Goal: Information Seeking & Learning: Learn about a topic

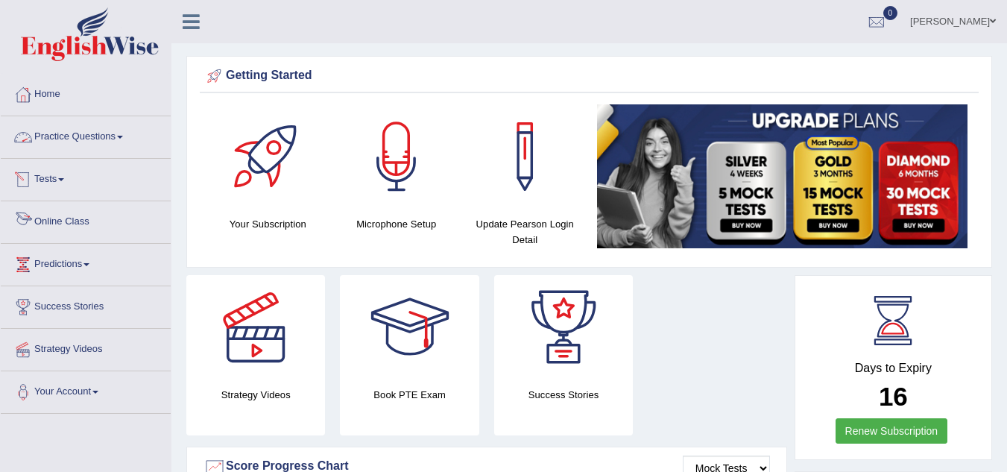
click at [75, 220] on link "Online Class" at bounding box center [86, 219] width 170 height 37
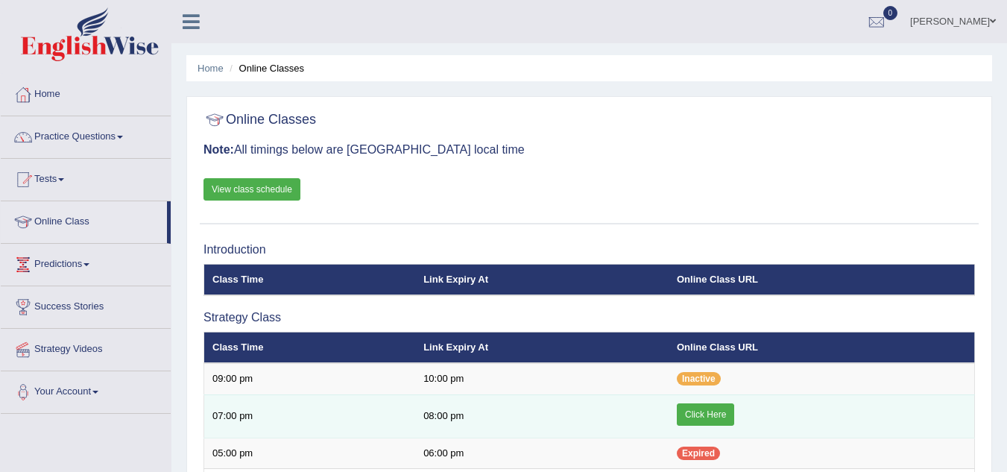
click at [725, 408] on link "Click Here" at bounding box center [705, 414] width 57 height 22
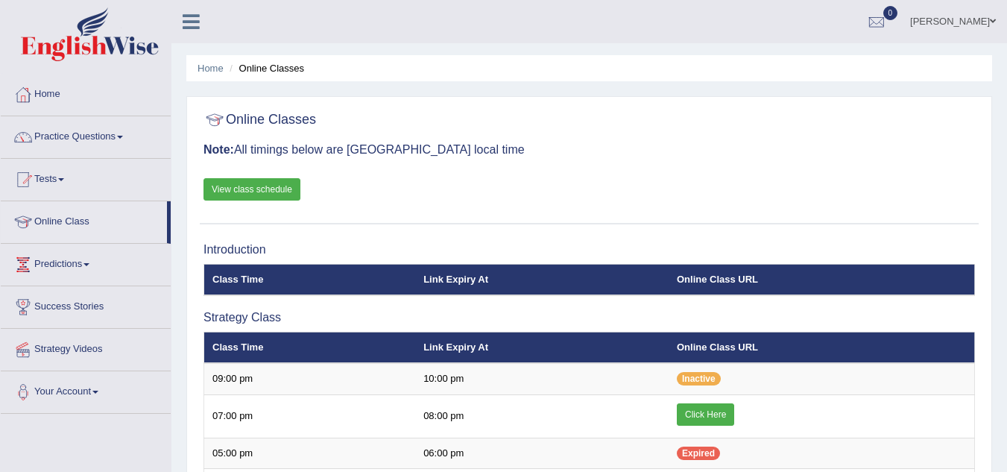
click at [96, 127] on link "Practice Questions" at bounding box center [86, 134] width 170 height 37
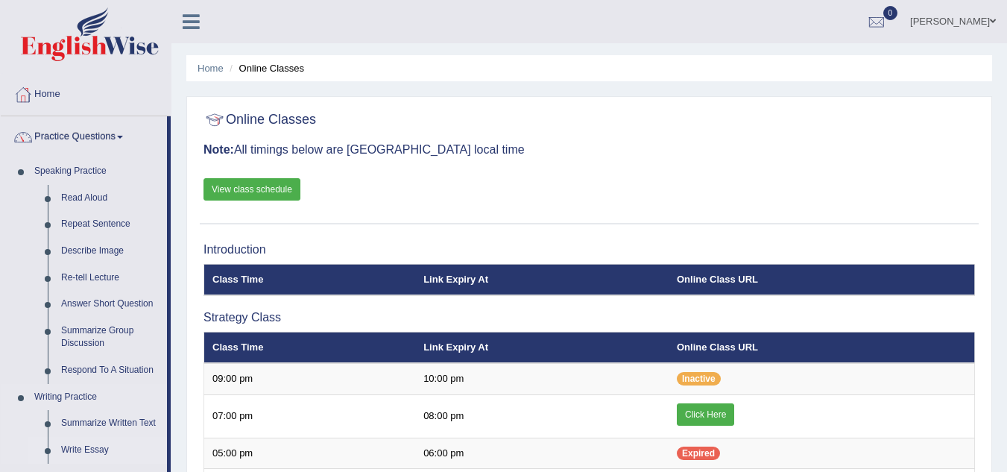
click at [99, 449] on link "Write Essay" at bounding box center [110, 450] width 113 height 27
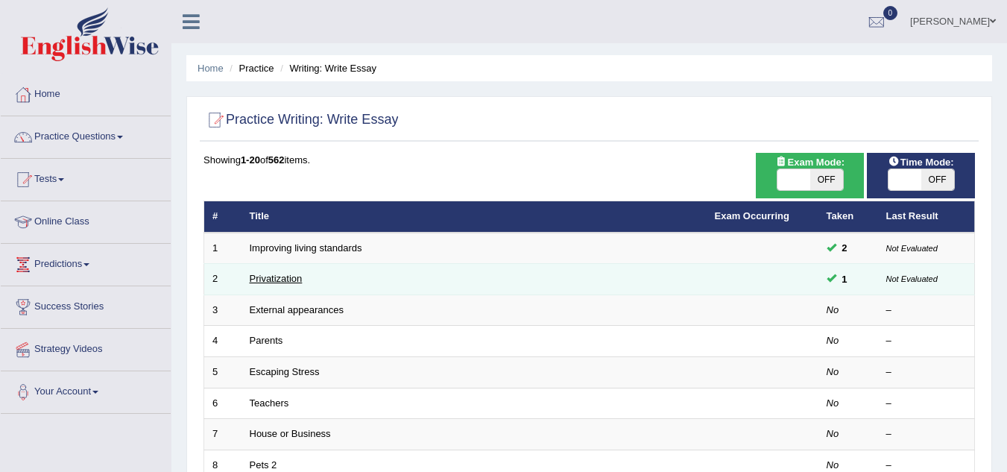
click at [276, 279] on link "Privatization" at bounding box center [276, 278] width 53 height 11
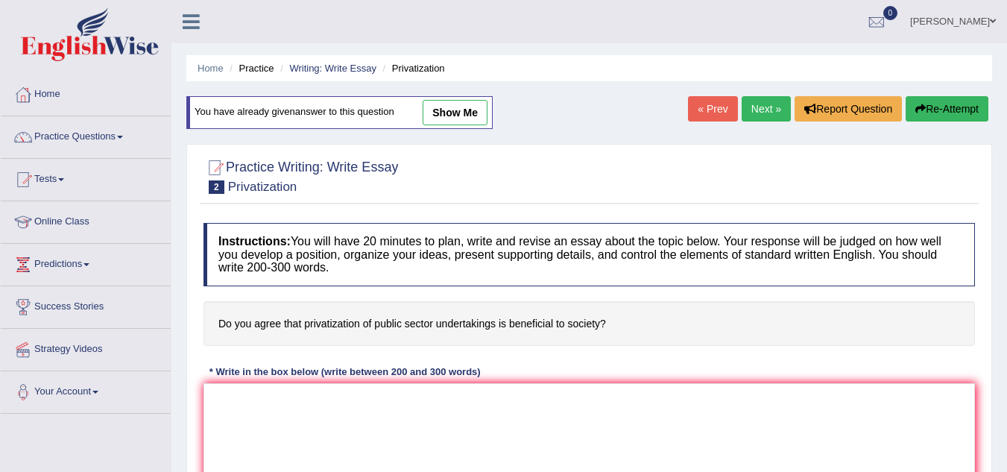
click at [454, 111] on link "show me" at bounding box center [455, 112] width 65 height 25
type textarea "The increasing influence of Privatization on our lives has ignited numerous dis…"
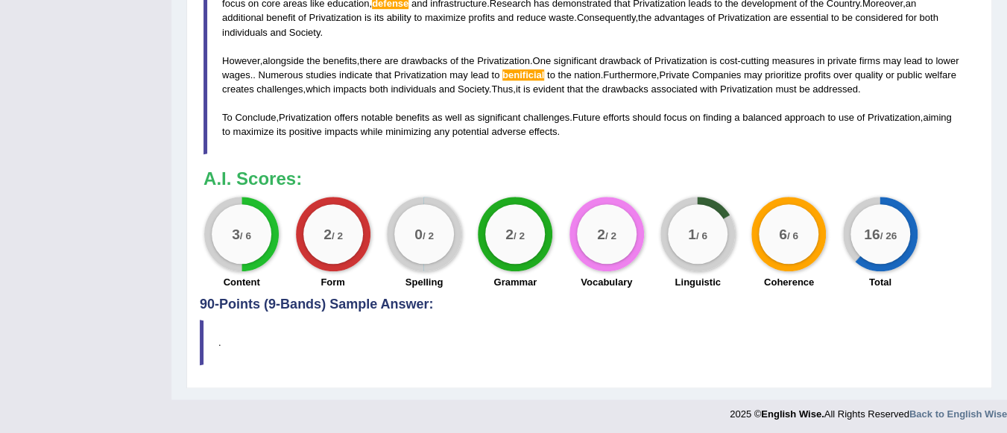
scroll to position [270, 0]
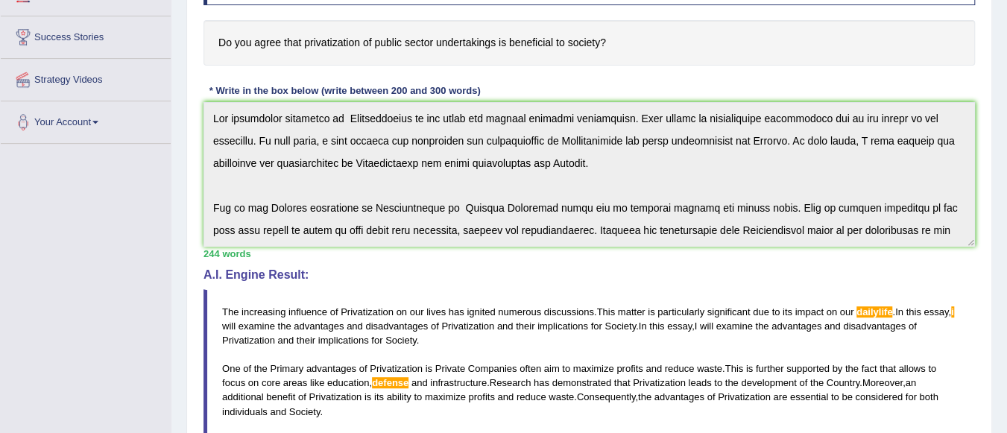
click at [1005, 300] on div "Home Practice Writing: Write Essay Privatization You have already given answer …" at bounding box center [588, 254] width 835 height 1049
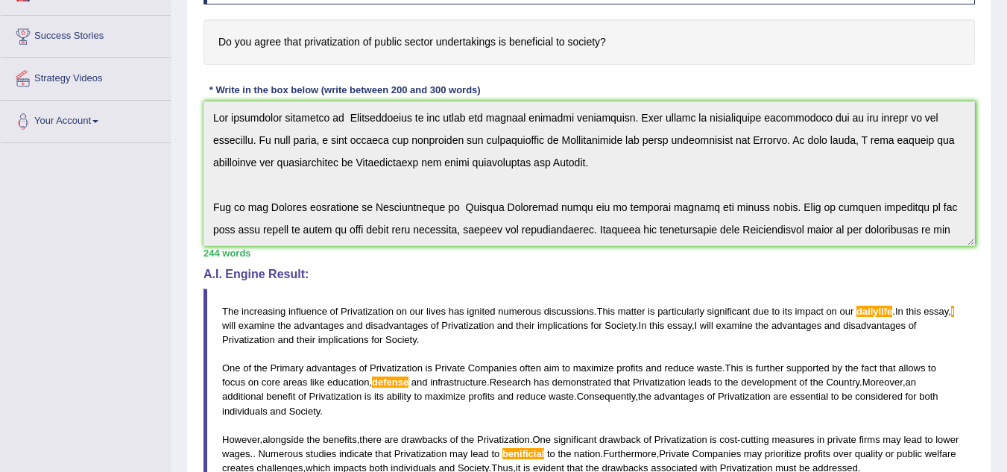
scroll to position [0, 0]
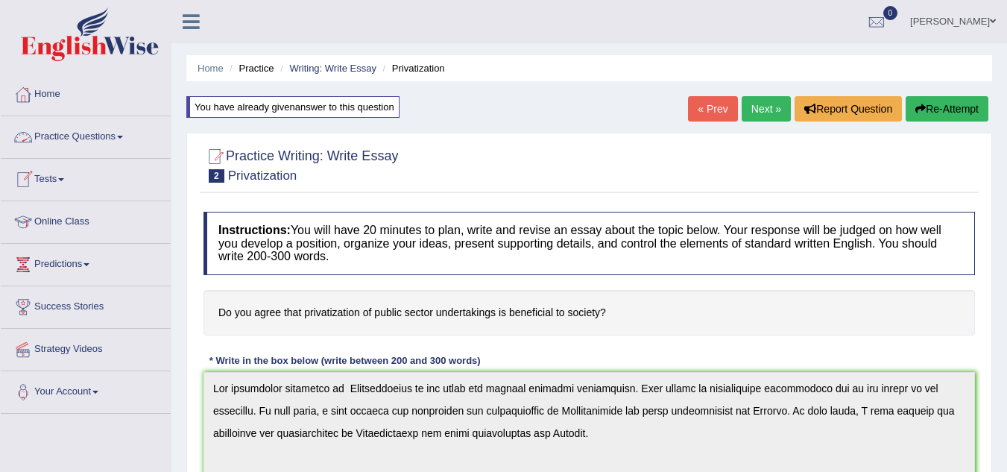
click at [108, 133] on link "Practice Questions" at bounding box center [86, 134] width 170 height 37
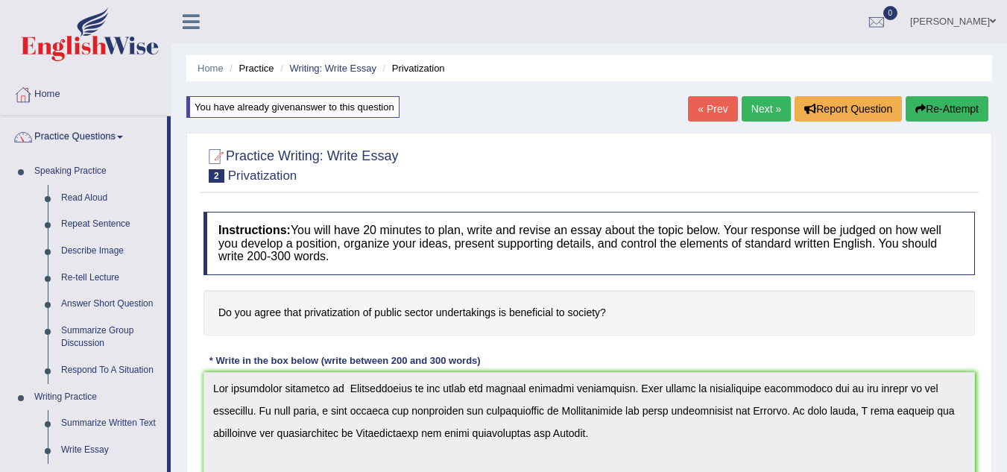
scroll to position [412, 0]
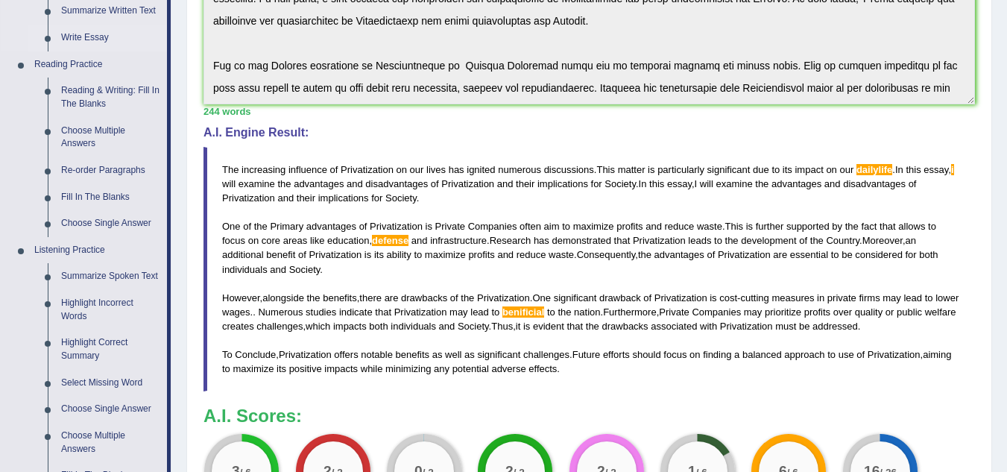
click at [94, 38] on link "Write Essay" at bounding box center [110, 38] width 113 height 27
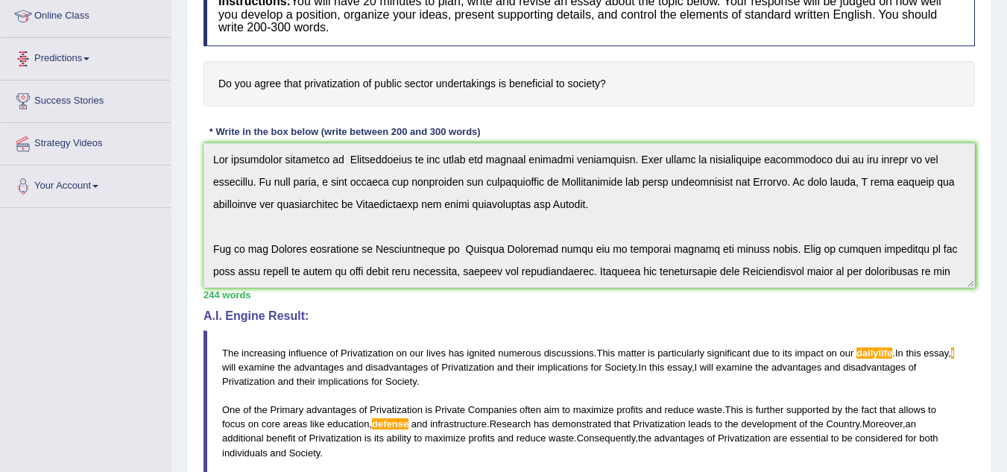
scroll to position [296, 0]
